Goal: Transaction & Acquisition: Purchase product/service

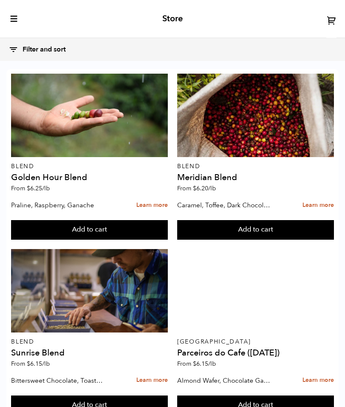
click at [11, 23] on icon "toggle-mobile-menu" at bounding box center [14, 18] width 9 height 9
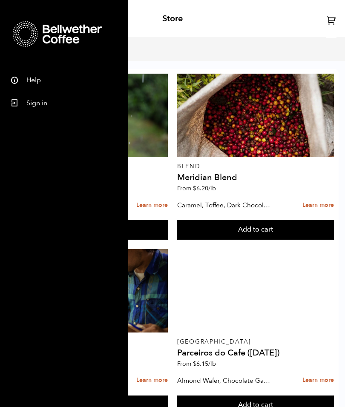
click at [32, 107] on link "Sign in" at bounding box center [64, 101] width 128 height 23
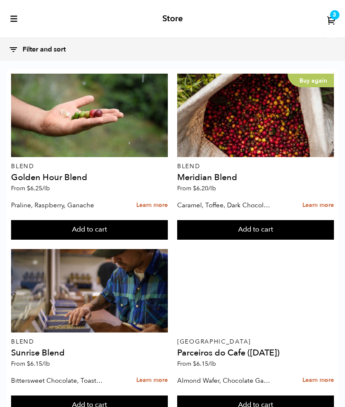
click at [168, 231] on button "Add to cart" at bounding box center [89, 230] width 157 height 20
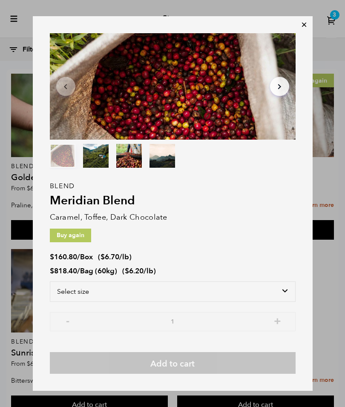
click at [303, 28] on icon at bounding box center [304, 24] width 9 height 9
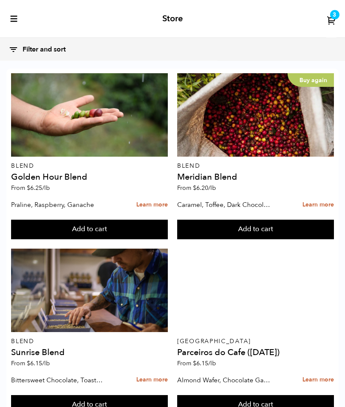
scroll to position [993, 0]
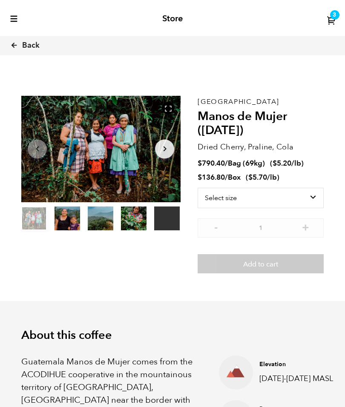
scroll to position [311, 281]
click at [307, 195] on select "Select size Bag (69kg) (152 lbs) Box (24 lbs)" at bounding box center [261, 198] width 126 height 20
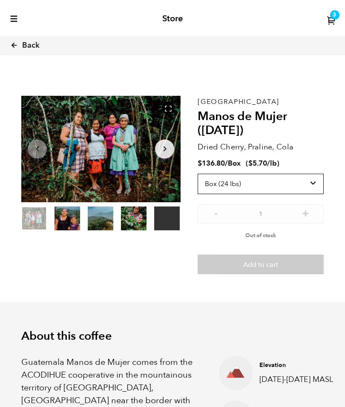
click at [309, 181] on select "Select size Bag (69kg) (152 lbs) Box (24 lbs)" at bounding box center [261, 184] width 126 height 20
select select "bag-2"
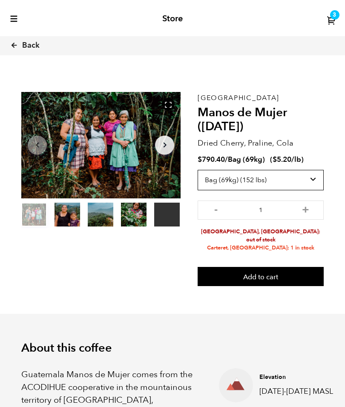
scroll to position [0, 0]
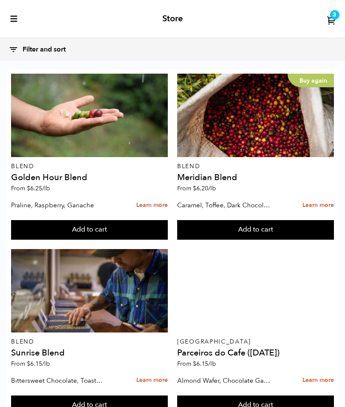
click at [13, 22] on icon "toggle-mobile-menu" at bounding box center [14, 18] width 9 height 9
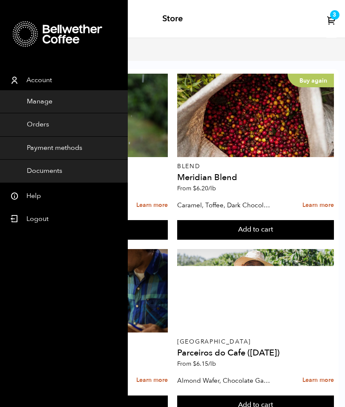
click at [329, 22] on icon at bounding box center [332, 20] width 10 height 10
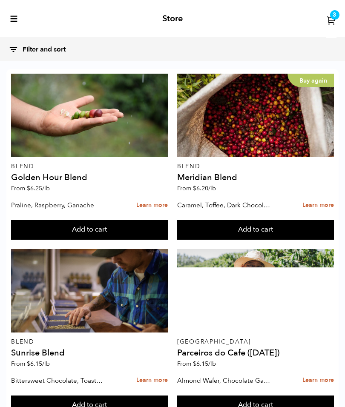
click at [332, 22] on icon at bounding box center [332, 20] width 10 height 10
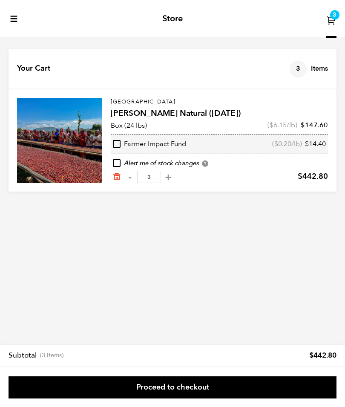
click at [129, 180] on button "-" at bounding box center [129, 177] width 11 height 9
type input "2"
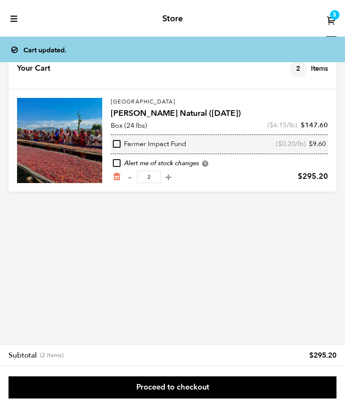
click at [14, 22] on icon "toggle-mobile-menu" at bounding box center [14, 18] width 9 height 9
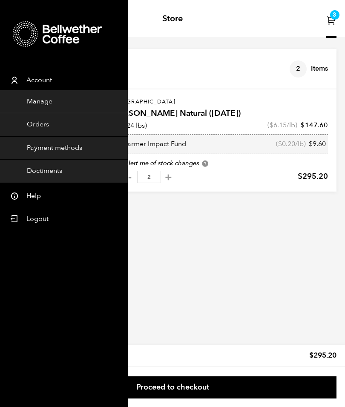
click at [216, 266] on html "Store 3 Account Manage" at bounding box center [172, 133] width 345 height 266
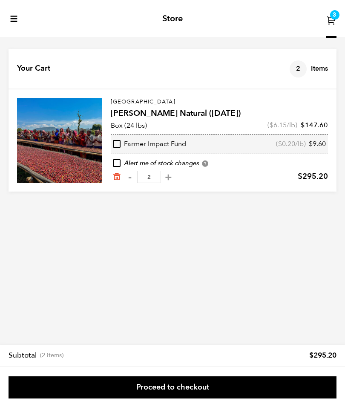
click at [330, 21] on icon at bounding box center [332, 20] width 10 height 10
click at [184, 391] on link "Proceed to checkout" at bounding box center [173, 387] width 328 height 22
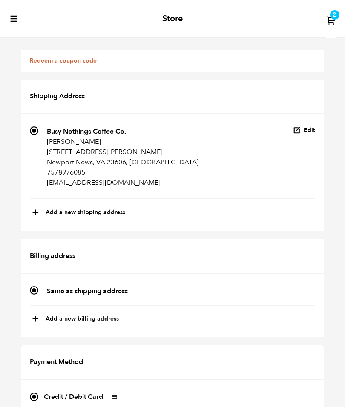
click at [15, 22] on icon "toggle-mobile-menu" at bounding box center [14, 18] width 9 height 9
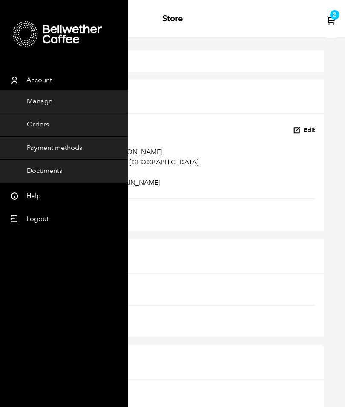
click at [69, 43] on icon at bounding box center [73, 34] width 60 height 19
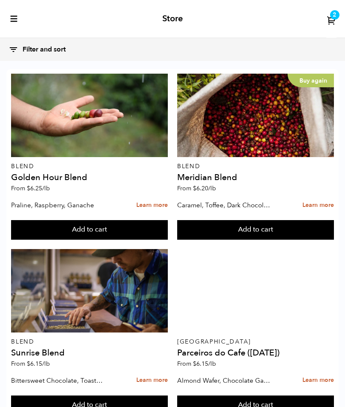
click at [168, 236] on button "Add to cart" at bounding box center [89, 230] width 157 height 20
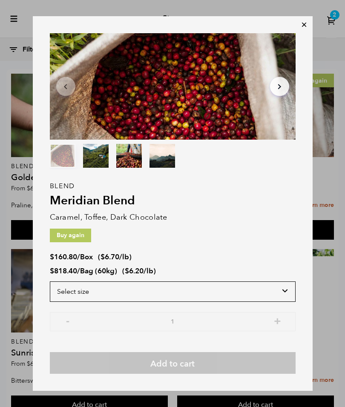
click at [279, 294] on select "Select size Bag (60kg) (132 lbs) Box (24 lbs)" at bounding box center [173, 291] width 246 height 20
select select "box"
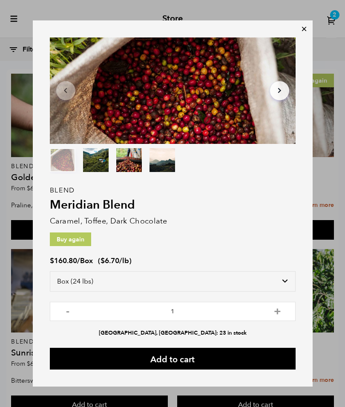
click at [276, 314] on button "+" at bounding box center [277, 310] width 11 height 9
type input "2"
click at [171, 362] on button "Add to cart" at bounding box center [173, 359] width 246 height 22
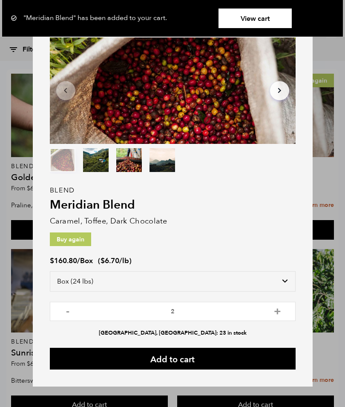
click at [332, 357] on div "Item 1 of 4 Arrow Left Arrow Right item 0 item 1 item 2 item 3 Item 1 of 4 "Mer…" at bounding box center [172, 203] width 345 height 407
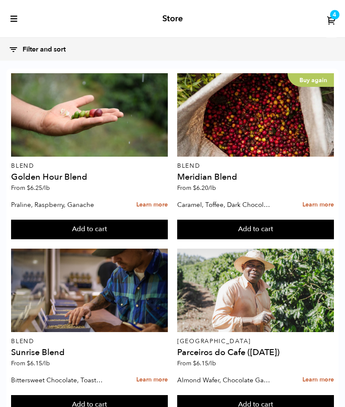
scroll to position [514, 0]
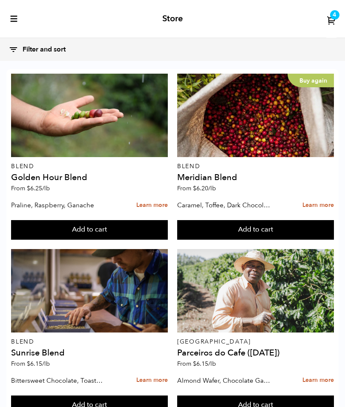
click at [90, 240] on button "Add to cart" at bounding box center [89, 230] width 157 height 20
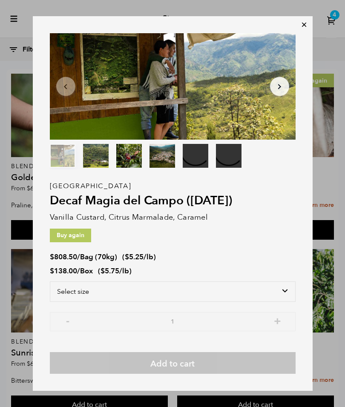
click at [282, 302] on select "Select size Bag (70kg) (154 lbs) Box (24 lbs)" at bounding box center [173, 291] width 246 height 20
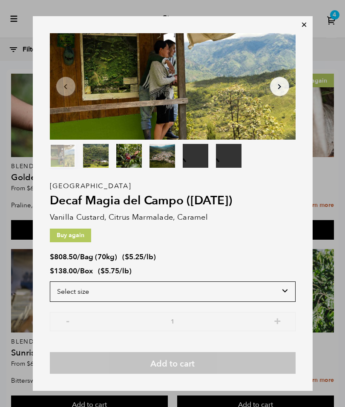
select select "box"
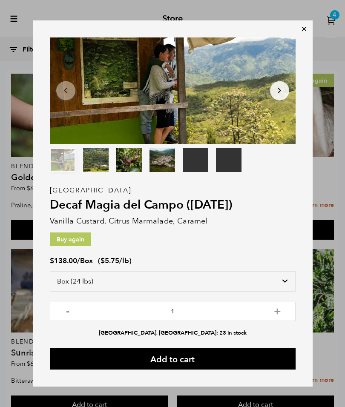
click at [189, 370] on button "Add to cart" at bounding box center [173, 359] width 246 height 22
click at [304, 33] on icon at bounding box center [304, 29] width 9 height 9
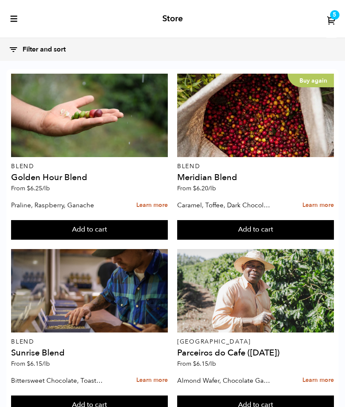
scroll to position [178, 0]
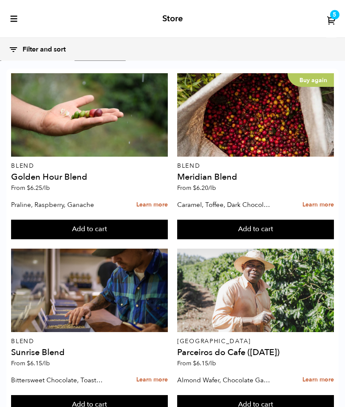
click at [330, 25] on link "5" at bounding box center [331, 19] width 10 height 38
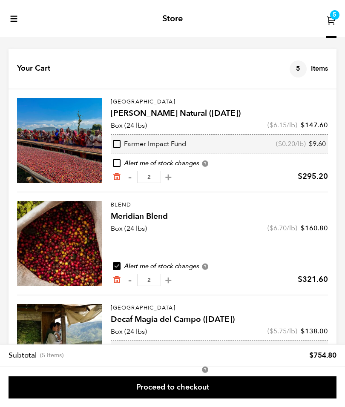
click at [125, 180] on button "-" at bounding box center [129, 177] width 11 height 9
type input "1"
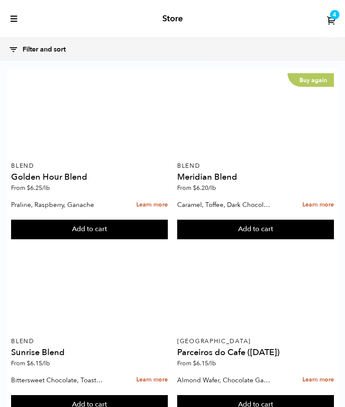
scroll to position [1030, 0]
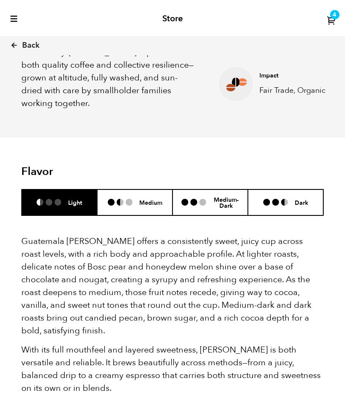
scroll to position [439, 0]
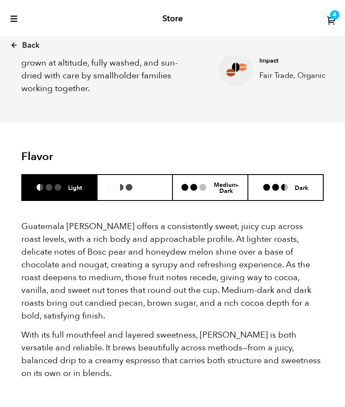
click at [131, 178] on li "Medium" at bounding box center [134, 188] width 75 height 26
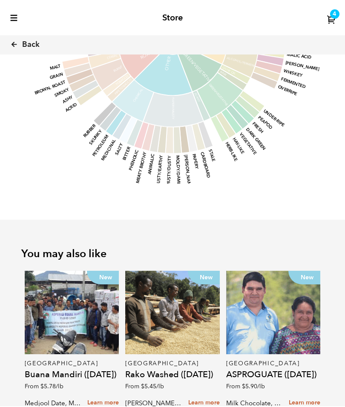
scroll to position [989, 0]
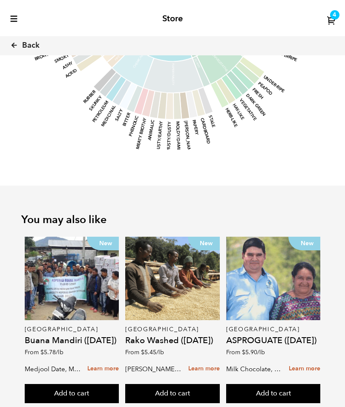
click at [277, 257] on div "New" at bounding box center [273, 278] width 95 height 83
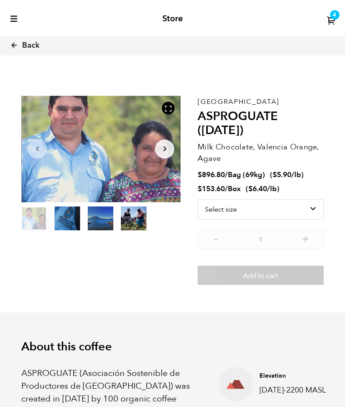
click at [18, 46] on icon at bounding box center [14, 45] width 8 height 8
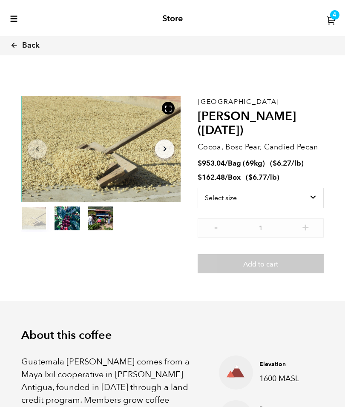
scroll to position [311, 281]
click at [308, 188] on select "Select size Bag (69kg) (152 lbs) Box (24 lbs)" at bounding box center [261, 198] width 126 height 20
select select "box"
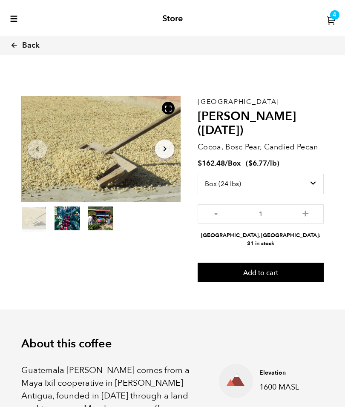
click at [258, 263] on button "Add to cart" at bounding box center [261, 273] width 126 height 20
click at [330, 20] on icon at bounding box center [332, 20] width 10 height 10
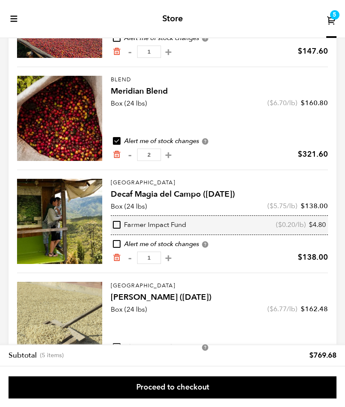
scroll to position [133, 0]
